Goal: Transaction & Acquisition: Purchase product/service

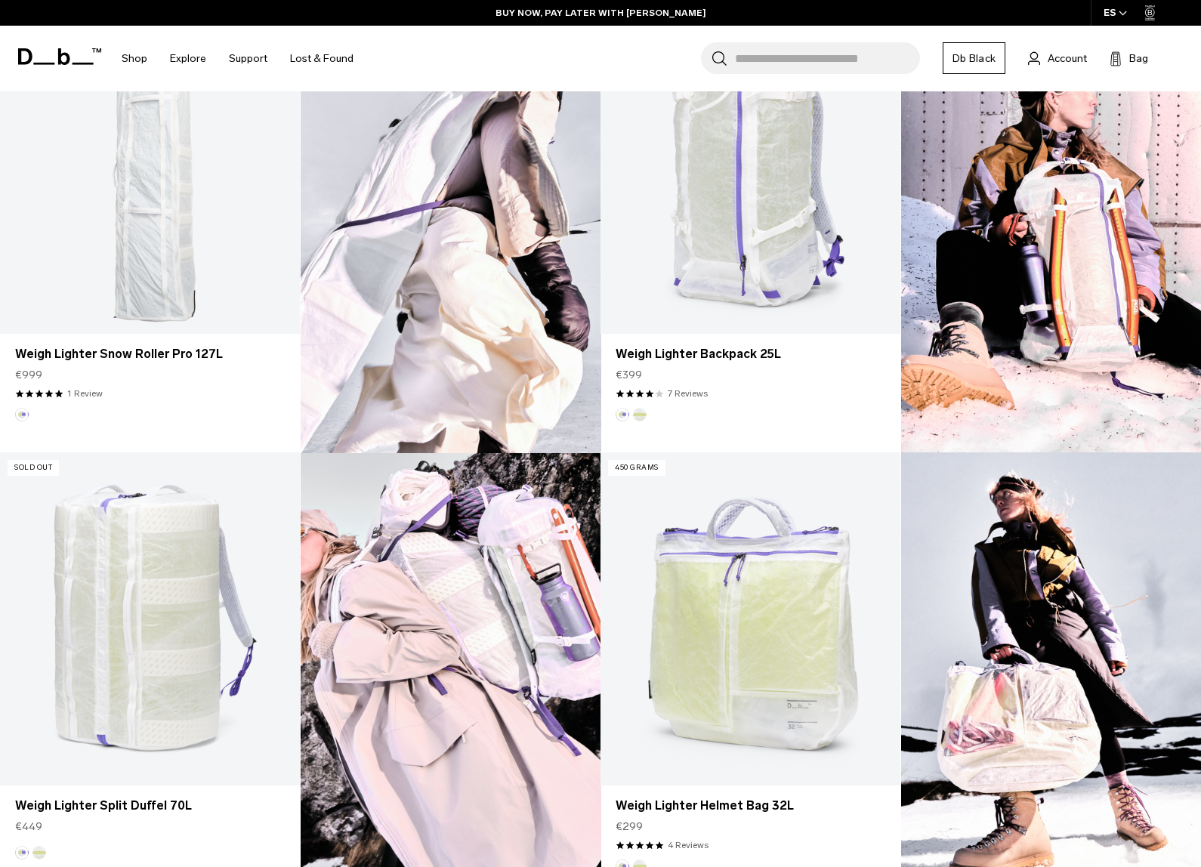
scroll to position [983, 0]
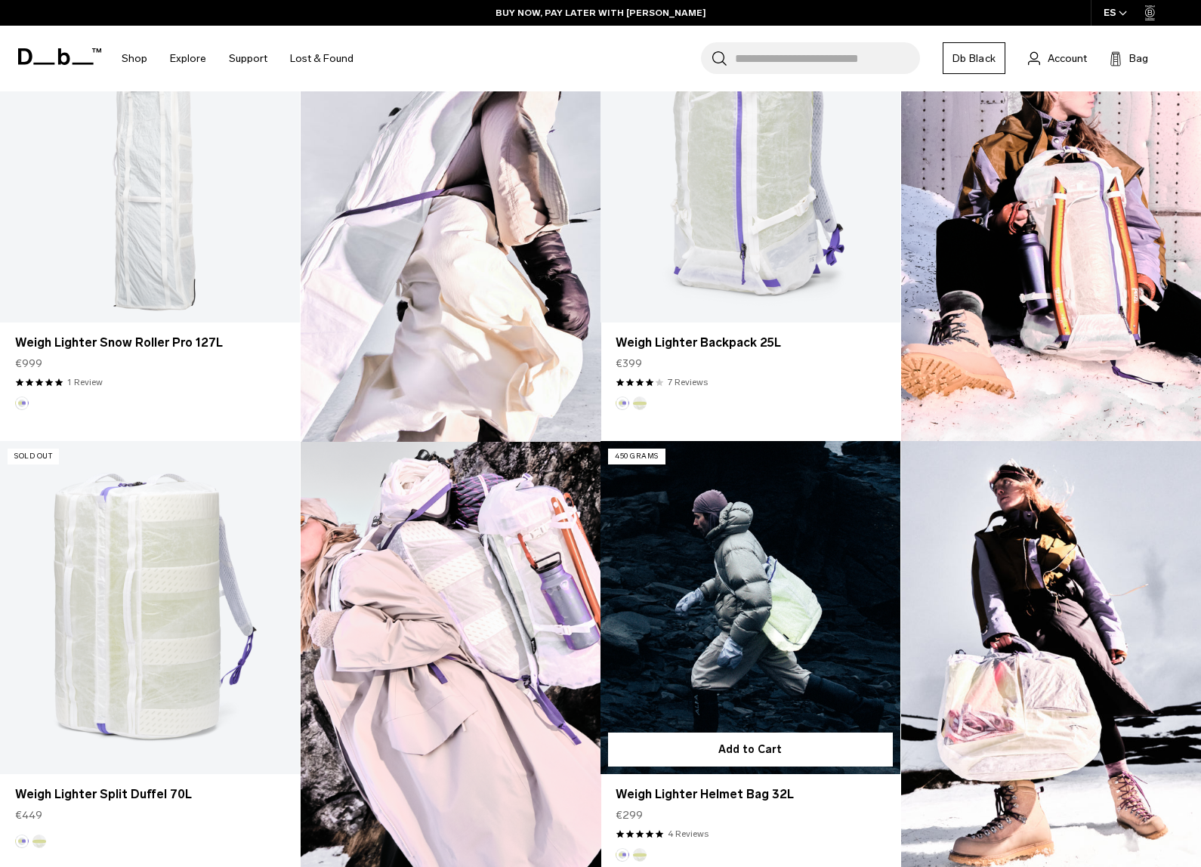
click at [855, 550] on link "Weigh Lighter Helmet Bag 32L" at bounding box center [750, 607] width 300 height 333
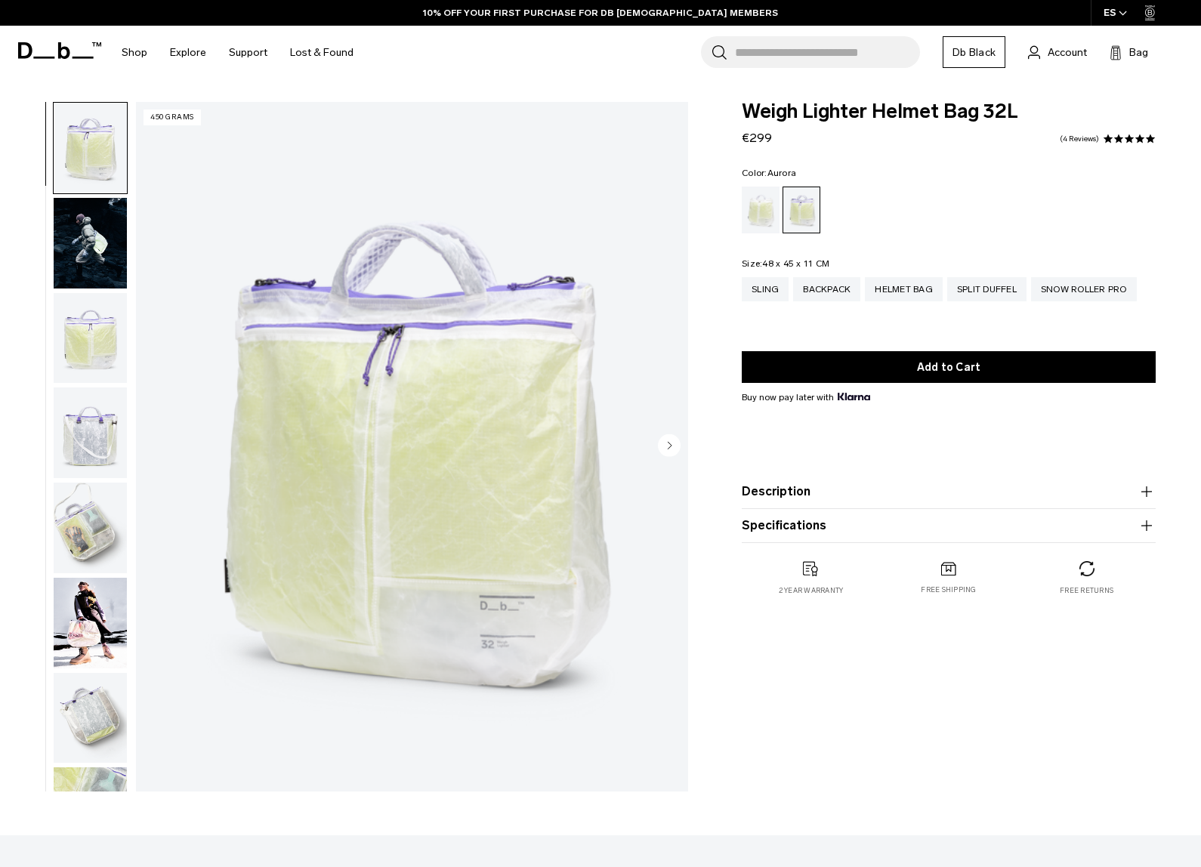
click at [94, 546] on img "button" at bounding box center [90, 528] width 73 height 91
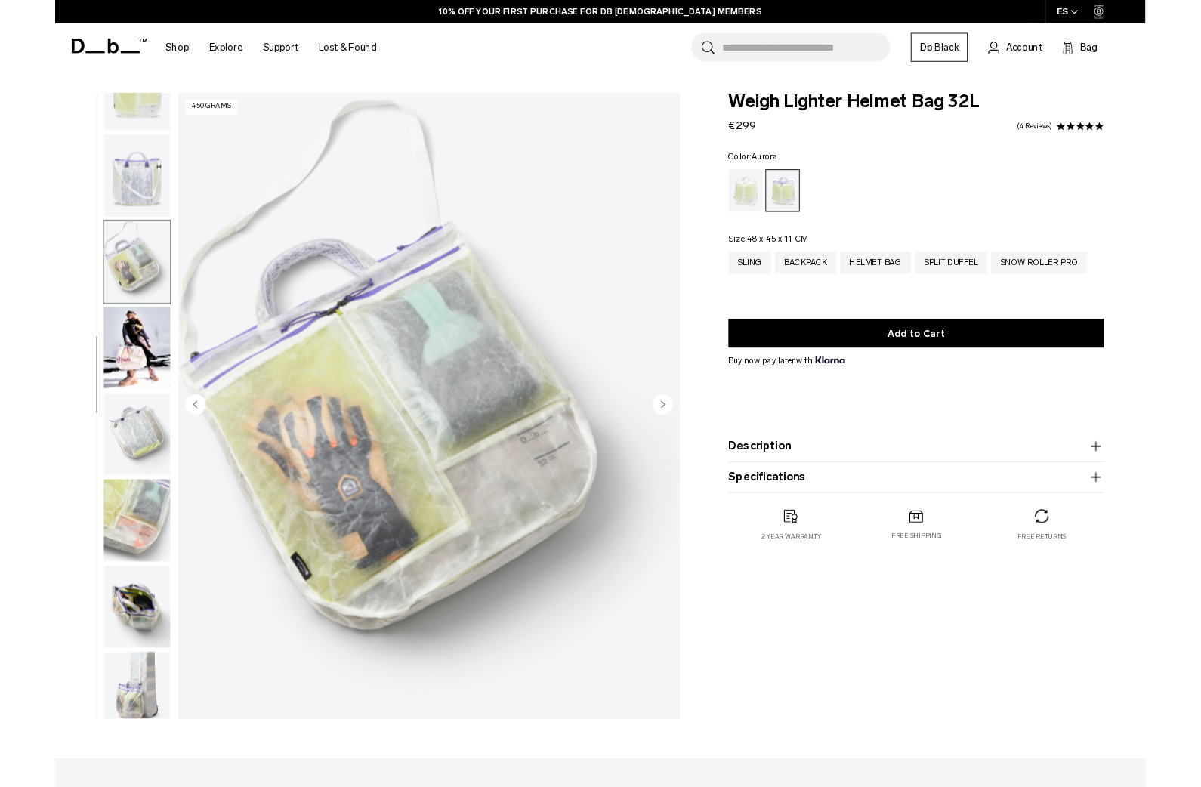
scroll to position [267, 0]
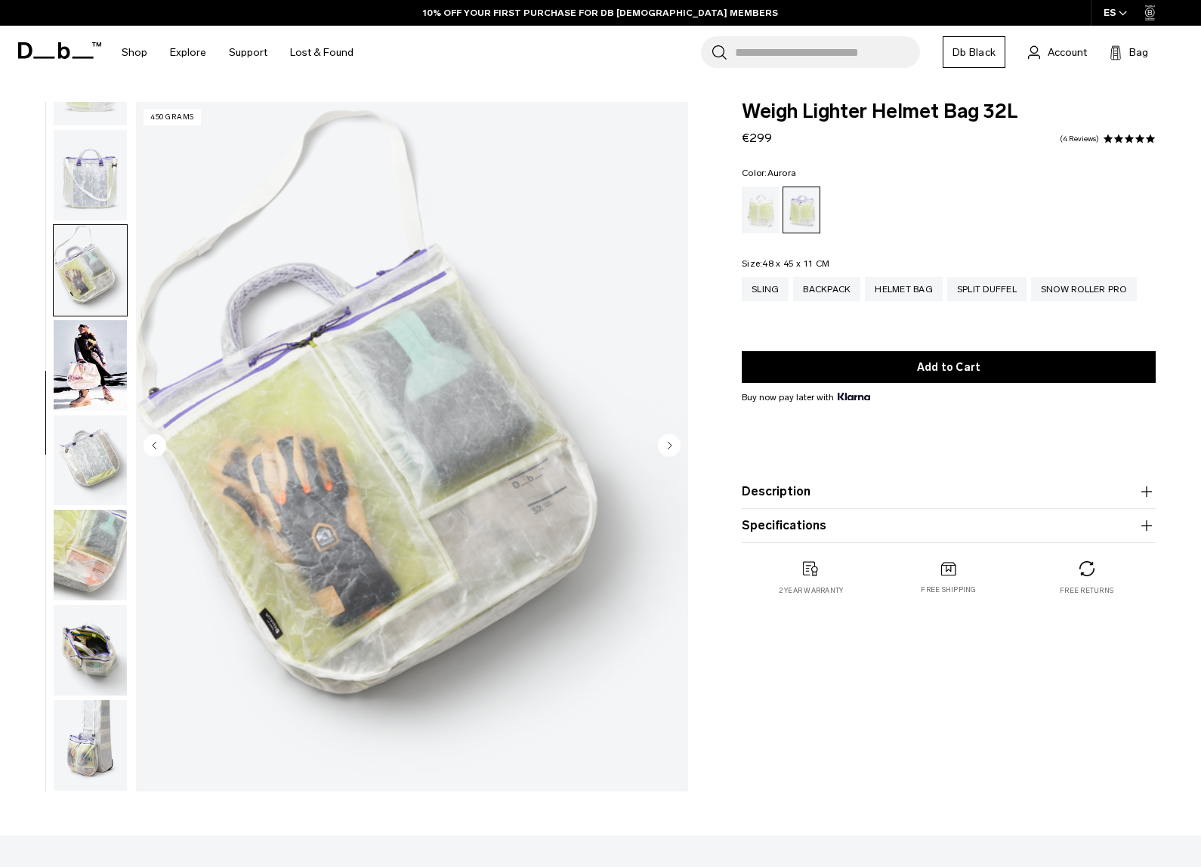
click at [101, 661] on img "button" at bounding box center [90, 650] width 73 height 91
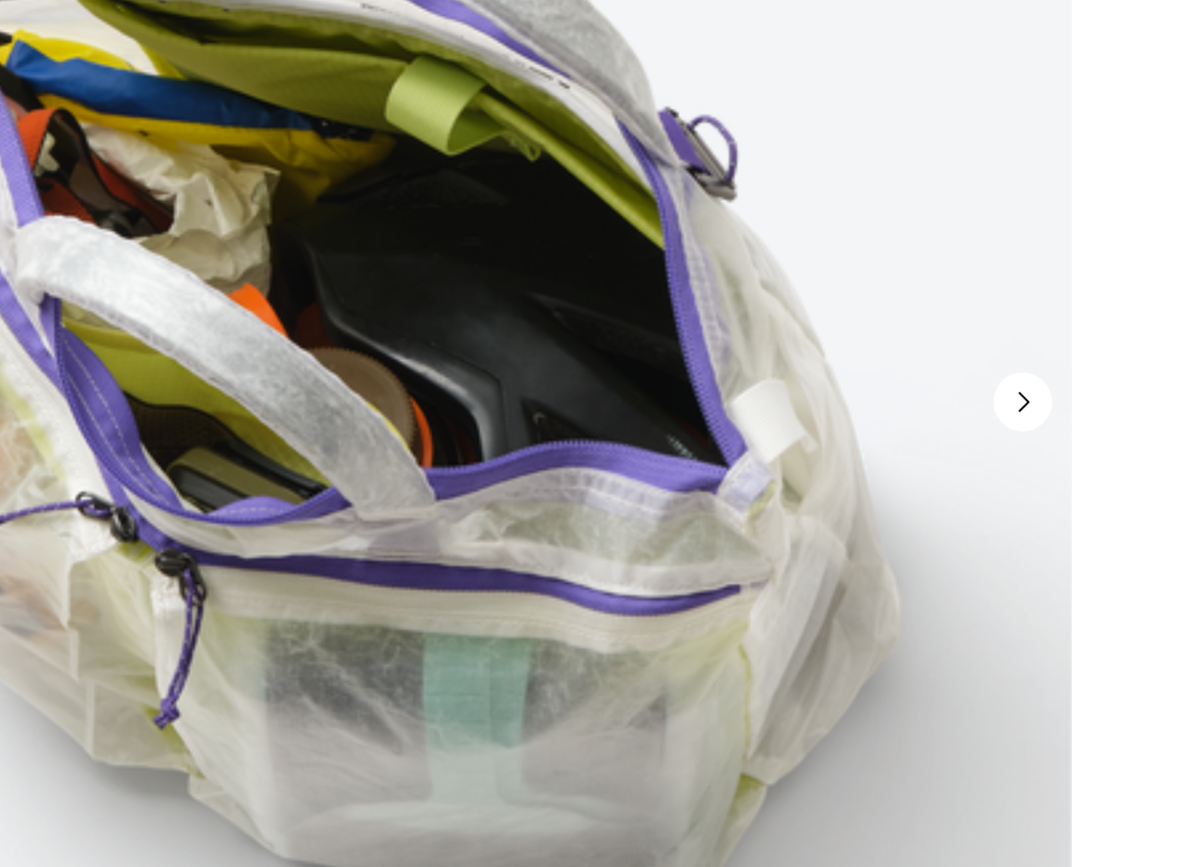
click at [658, 433] on circle "Next slide" at bounding box center [669, 444] width 23 height 23
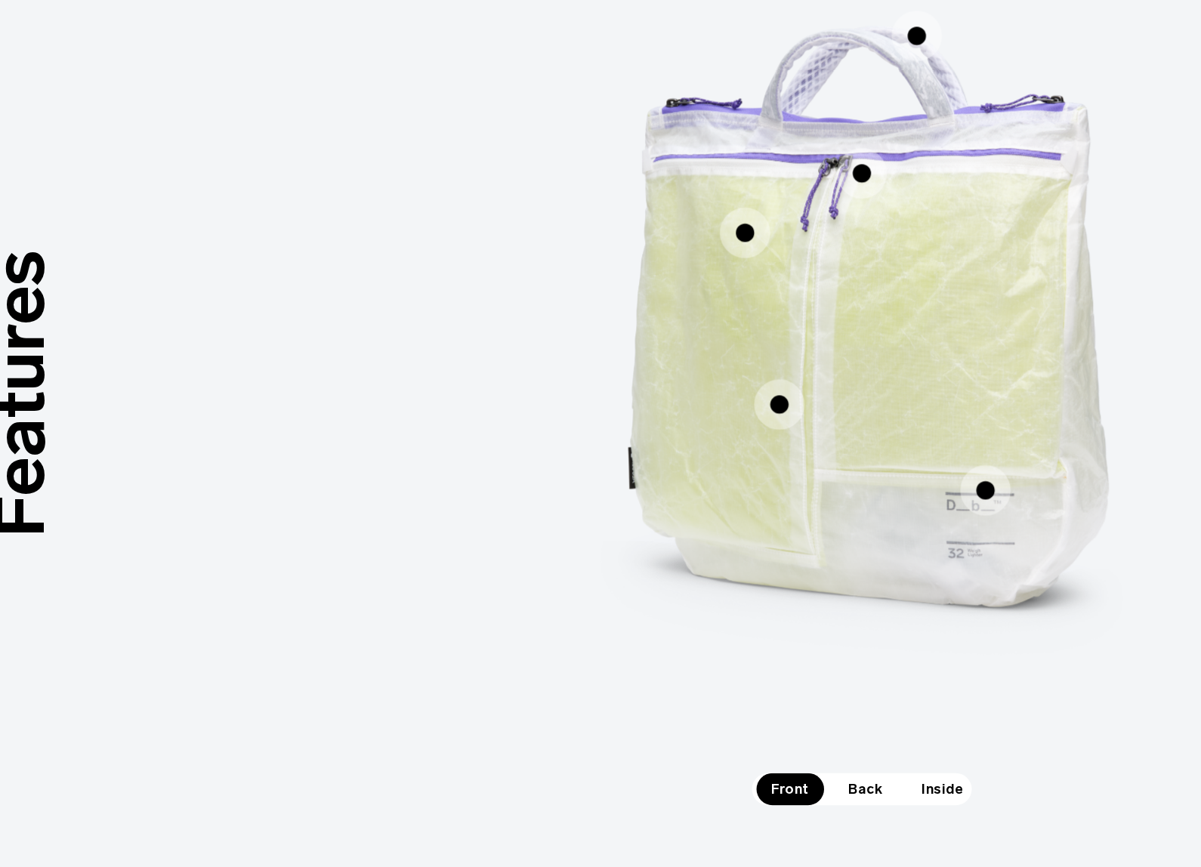
scroll to position [671, 0]
click at [610, 214] on img "1 / 3" at bounding box center [600, 497] width 453 height 566
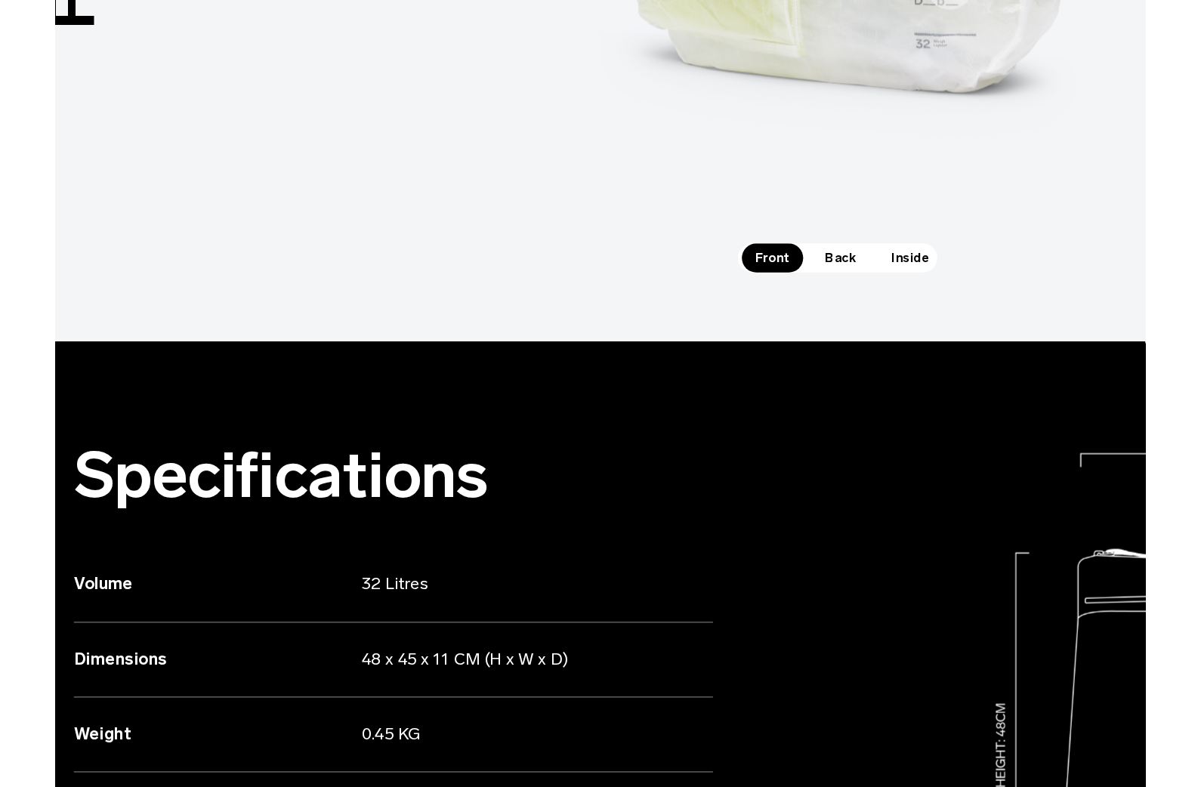
scroll to position [1050, 0]
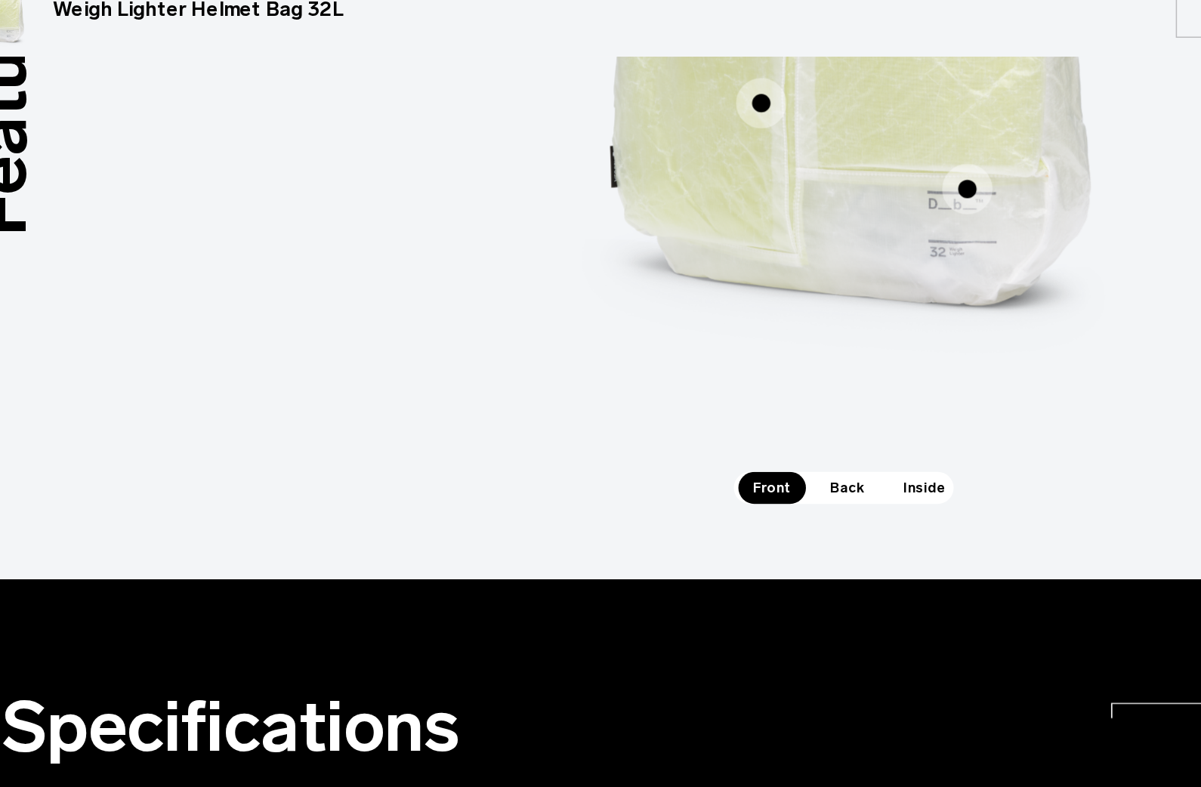
click at [581, 425] on span "Back" at bounding box center [602, 435] width 42 height 21
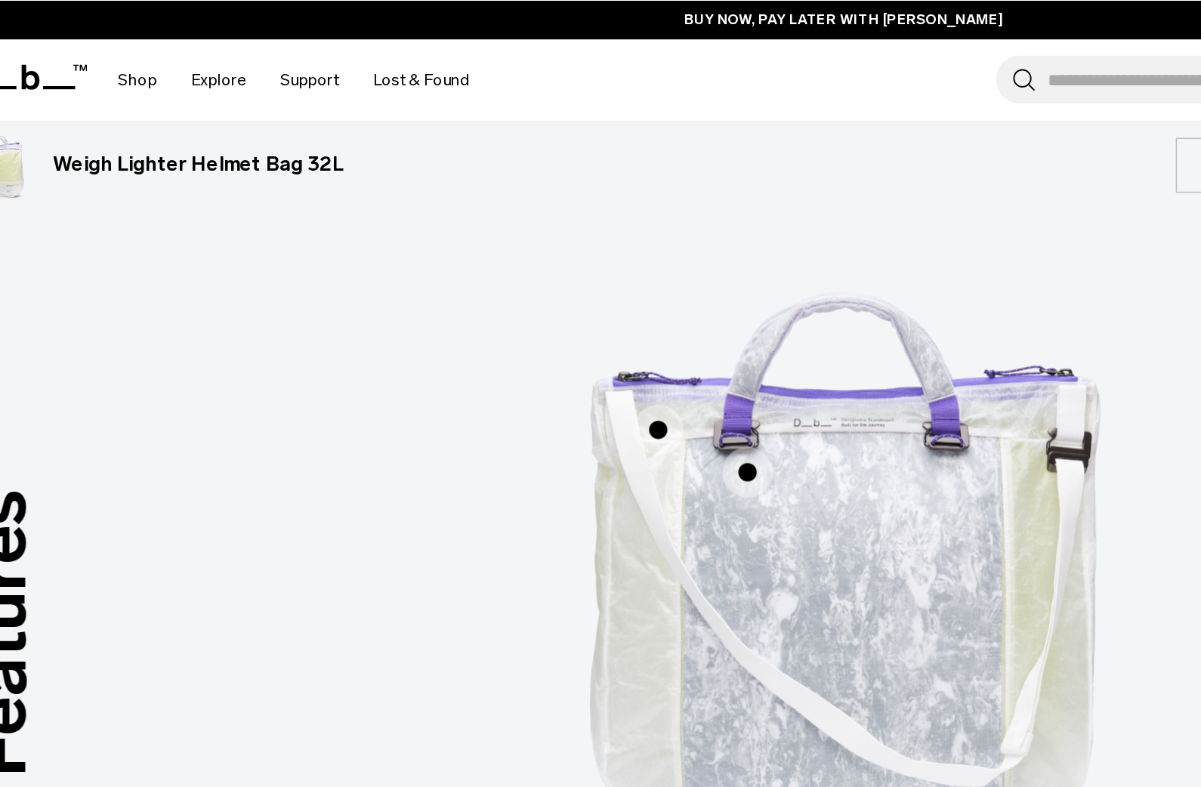
scroll to position [806, 0]
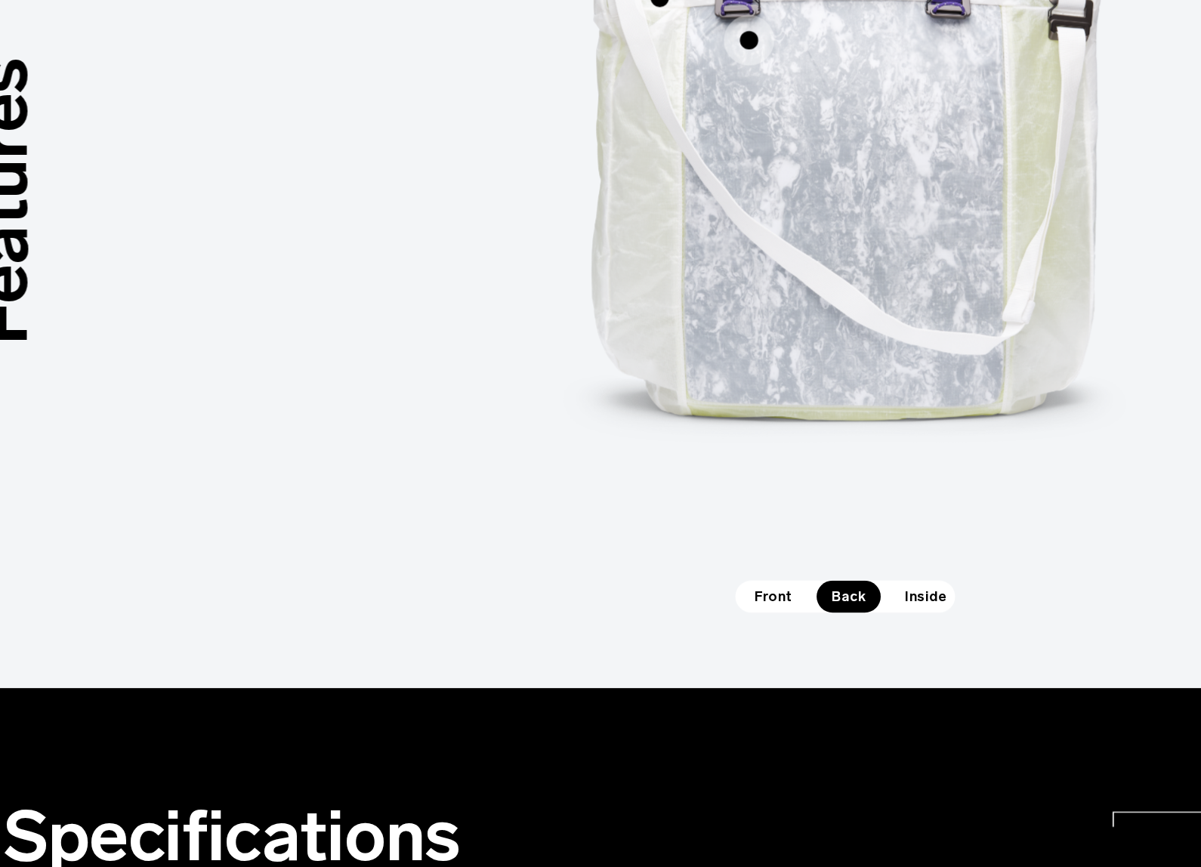
click at [630, 670] on span "Inside" at bounding box center [654, 680] width 48 height 21
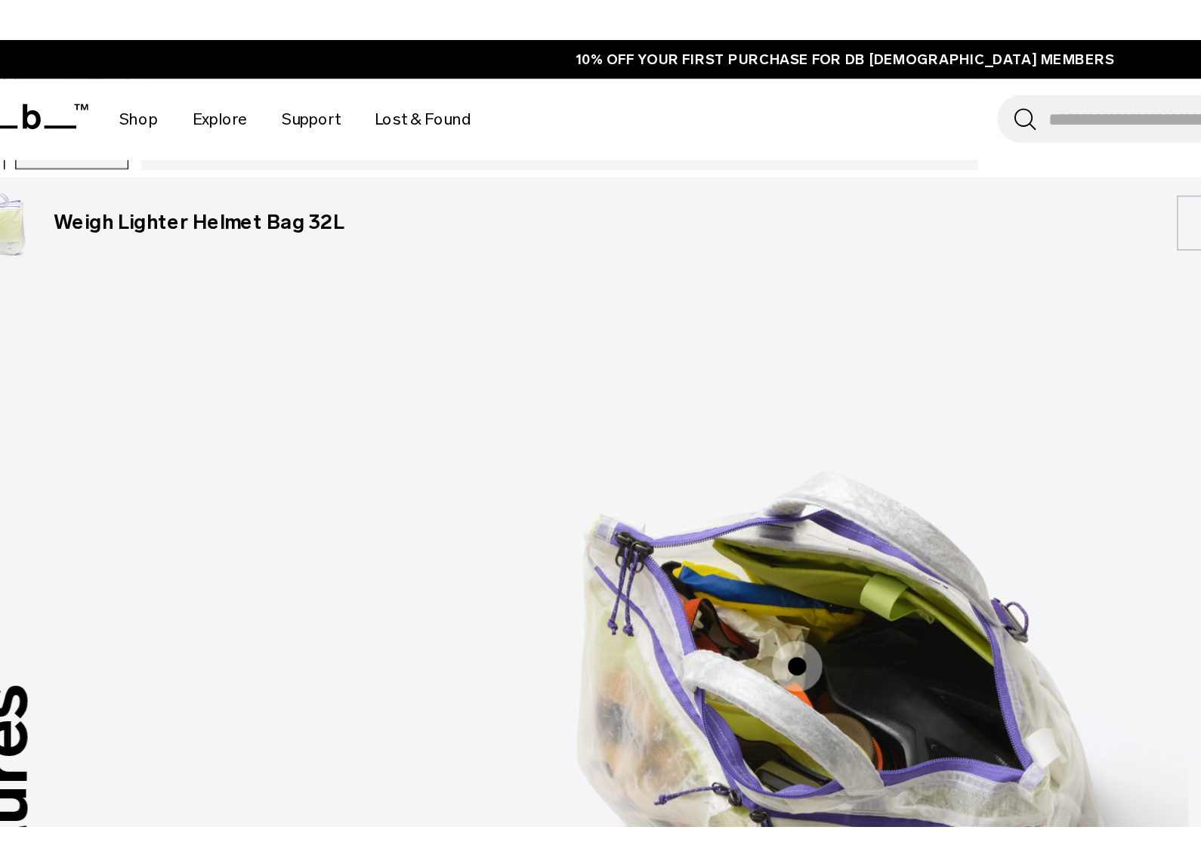
scroll to position [696, 0]
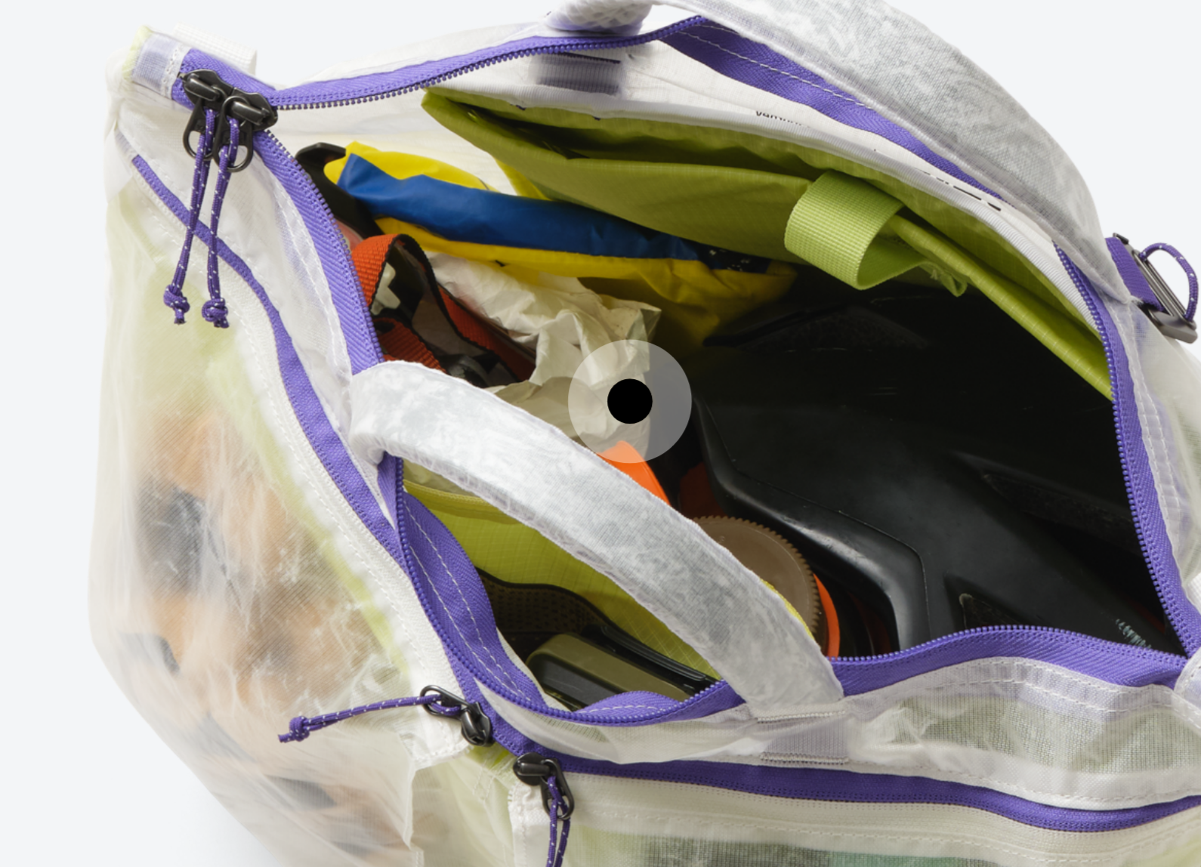
click at [552, 406] on span "3 / 3" at bounding box center [568, 422] width 33 height 33
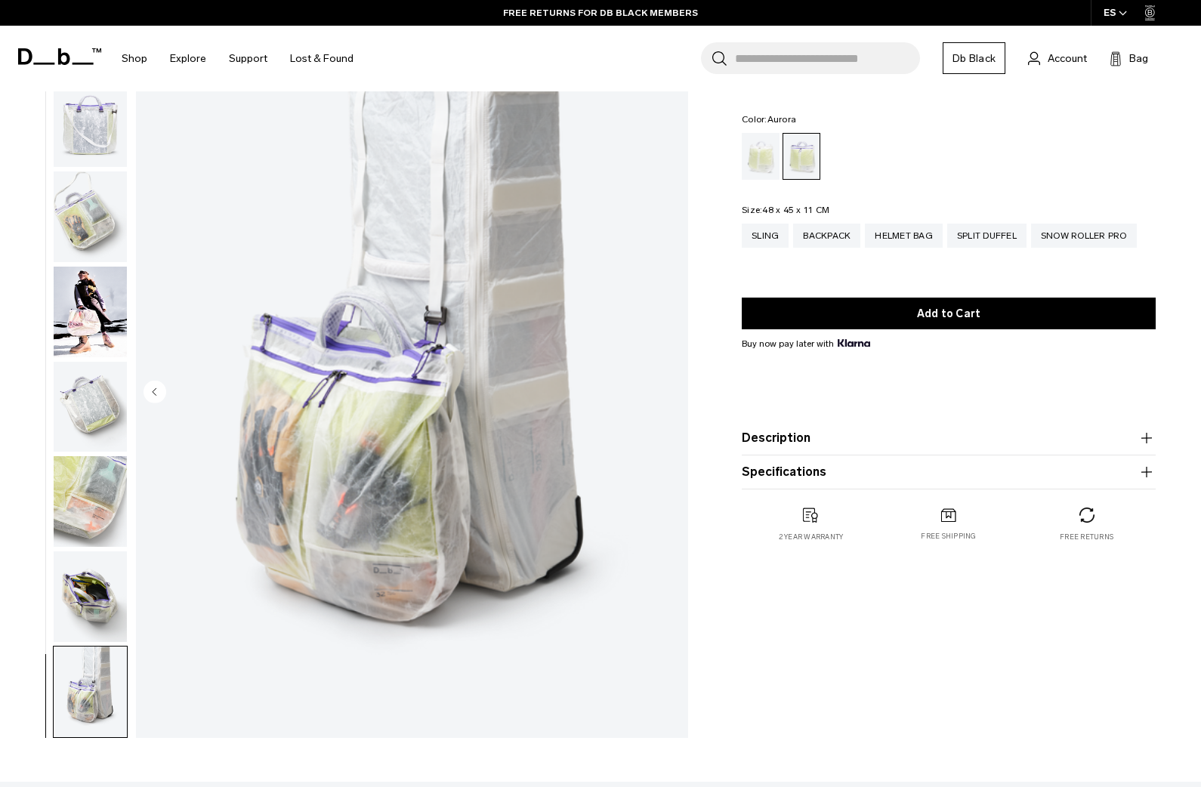
scroll to position [0, 0]
